Goal: Task Accomplishment & Management: Manage account settings

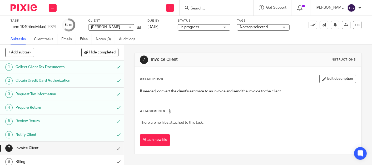
click at [206, 8] on input "Search" at bounding box center [213, 8] width 47 height 5
type input "app"
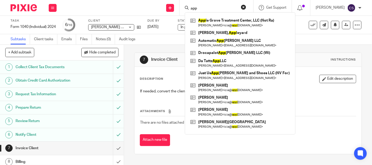
drag, startPoint x: 204, startPoint y: 7, endPoint x: 193, endPoint y: 7, distance: 11.6
click at [193, 7] on div "app" at bounding box center [215, 7] width 61 height 7
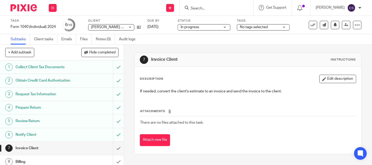
click at [33, 148] on h1 "Invoice Client" at bounding box center [47, 148] width 62 height 8
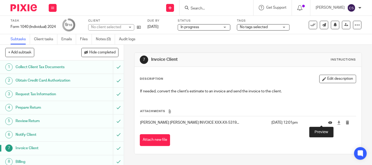
click at [329, 122] on icon at bounding box center [331, 123] width 4 height 4
click at [45, 82] on h1 "Obtain Credit Card Authorization" at bounding box center [47, 81] width 62 height 8
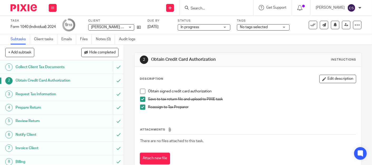
click at [40, 151] on h1 "Invoice Client" at bounding box center [47, 148] width 62 height 8
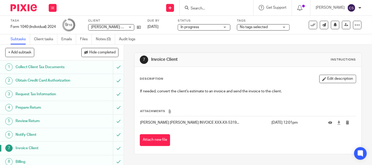
click at [216, 6] on input "Search" at bounding box center [213, 8] width 47 height 5
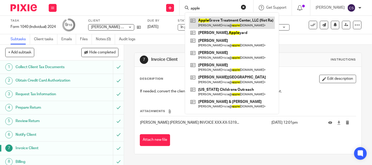
type input "apple"
click at [221, 21] on link at bounding box center [232, 23] width 86 height 12
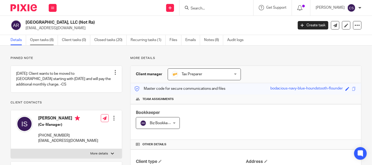
click at [37, 41] on link "Open tasks (8)" at bounding box center [44, 40] width 28 height 10
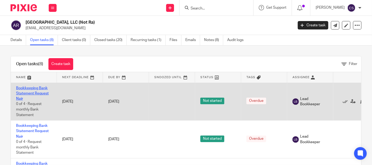
click at [27, 86] on link "Bookkeeping Bank Statement Request Nair" at bounding box center [32, 93] width 33 height 14
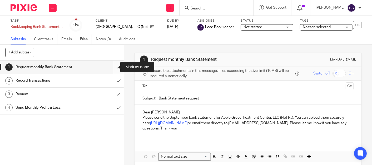
click at [112, 66] on input "submit" at bounding box center [62, 67] width 124 height 13
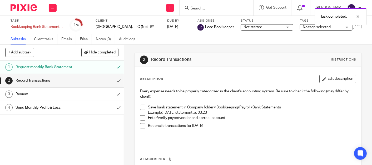
click at [140, 106] on span at bounding box center [142, 107] width 5 height 5
click at [140, 116] on span at bounding box center [142, 117] width 5 height 5
click at [141, 124] on span at bounding box center [142, 125] width 5 height 5
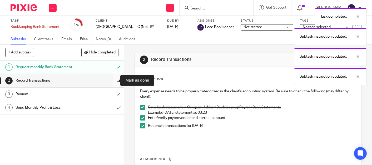
click at [111, 80] on input "submit" at bounding box center [62, 80] width 124 height 13
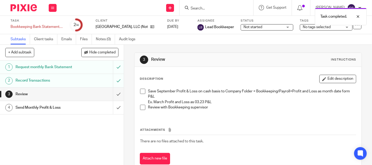
click at [141, 91] on span at bounding box center [142, 91] width 5 height 5
click at [140, 105] on span at bounding box center [142, 107] width 5 height 5
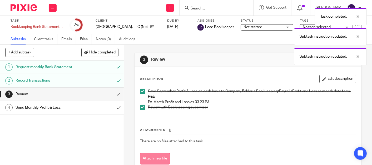
click at [148, 153] on button "Attach new file" at bounding box center [155, 159] width 30 height 12
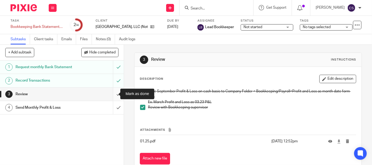
click at [111, 93] on input "submit" at bounding box center [62, 94] width 124 height 13
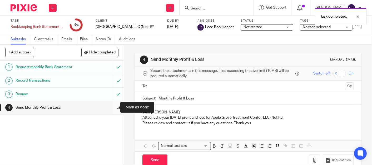
click at [111, 110] on input "submit" at bounding box center [62, 107] width 124 height 13
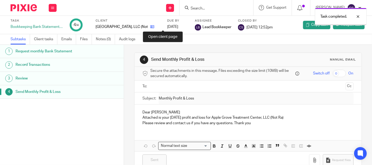
click at [154, 26] on icon at bounding box center [152, 27] width 4 height 4
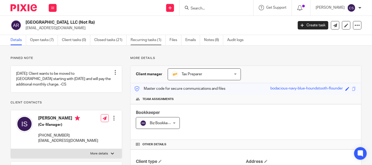
click at [146, 42] on link "Recurring tasks (1)" at bounding box center [148, 40] width 35 height 10
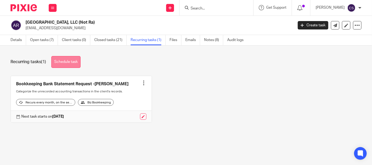
click at [69, 58] on link "Schedule task" at bounding box center [65, 62] width 29 height 12
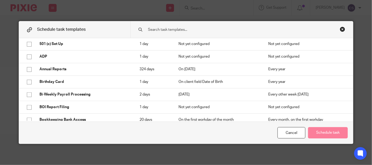
scroll to position [146, 0]
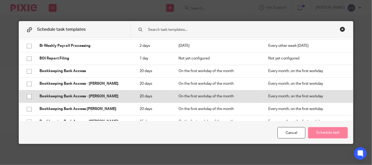
click at [25, 95] on input "checkbox" at bounding box center [29, 97] width 10 height 10
checkbox input "true"
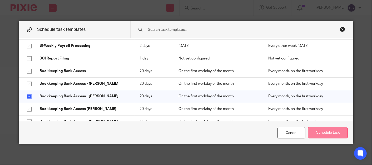
click at [316, 132] on button "Schedule task" at bounding box center [328, 132] width 40 height 11
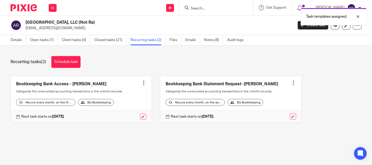
click at [291, 82] on div at bounding box center [293, 82] width 5 height 5
click at [273, 118] on span "Cancel schedule" at bounding box center [267, 116] width 28 height 4
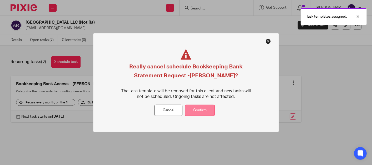
click at [193, 112] on button "Confirm" at bounding box center [200, 110] width 30 height 11
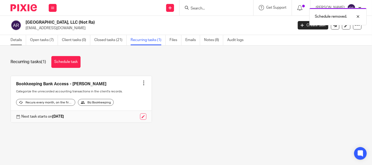
click at [13, 39] on link "Details" at bounding box center [19, 40] width 16 height 10
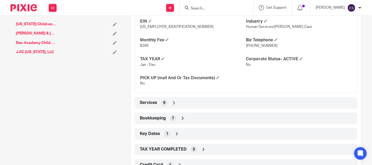
scroll to position [244, 0]
click at [183, 117] on icon at bounding box center [182, 118] width 5 height 5
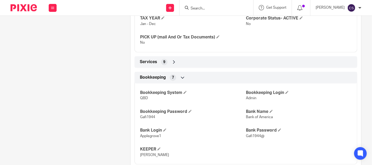
scroll to position [341, 0]
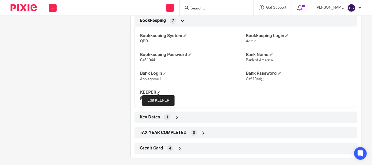
click at [158, 92] on span at bounding box center [159, 92] width 3 height 3
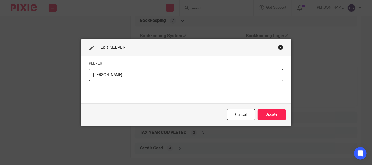
drag, startPoint x: 106, startPoint y: 76, endPoint x: 74, endPoint y: 82, distance: 32.1
click at [74, 82] on div "Edit KEEPER KEEPER Cindy Cancel Update" at bounding box center [186, 82] width 372 height 165
type input "Emily"
click at [264, 116] on button "Update" at bounding box center [272, 114] width 28 height 11
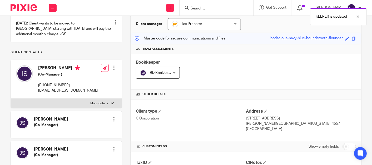
scroll to position [0, 0]
